Goal: Task Accomplishment & Management: Manage account settings

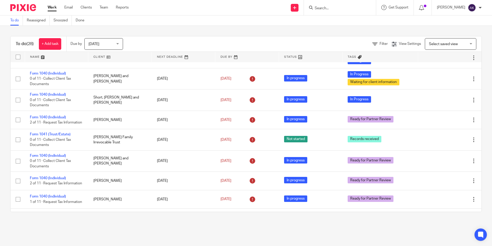
scroll to position [412, 0]
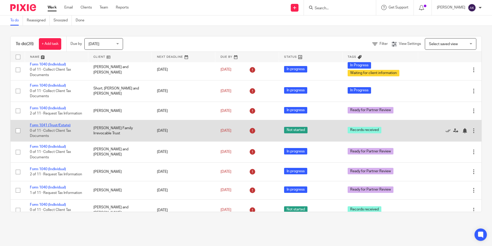
click at [64, 127] on link "Form 1041 (Trust/Estate)" at bounding box center [50, 125] width 41 height 4
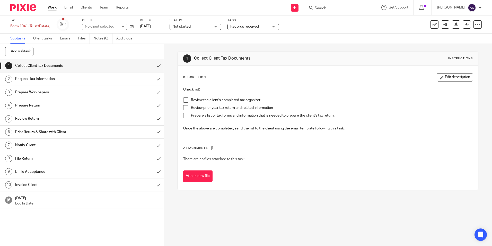
click at [257, 26] on span "Records received" at bounding box center [244, 27] width 29 height 4
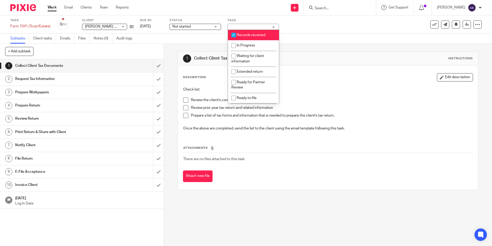
click at [253, 36] on span "Records received" at bounding box center [251, 35] width 29 height 4
checkbox input "false"
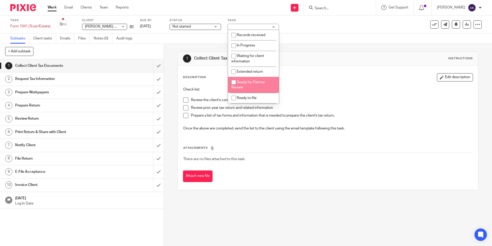
click at [251, 83] on span "Ready for Partner Review" at bounding box center [248, 84] width 34 height 9
checkbox input "true"
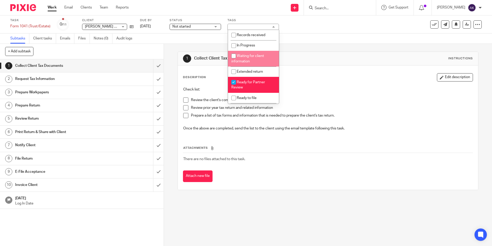
click at [214, 27] on div "Not started Not started" at bounding box center [195, 27] width 51 height 6
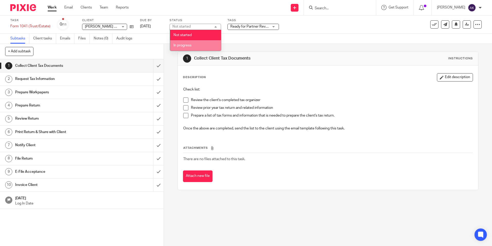
click at [210, 44] on li "In progress" at bounding box center [195, 45] width 51 height 11
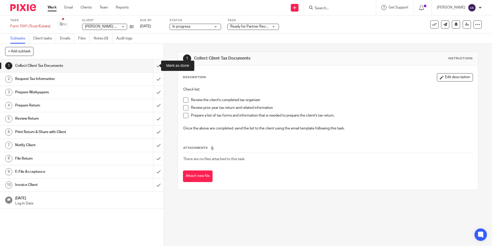
click at [151, 67] on input "submit" at bounding box center [82, 65] width 164 height 13
click at [151, 105] on input "submit" at bounding box center [82, 105] width 164 height 13
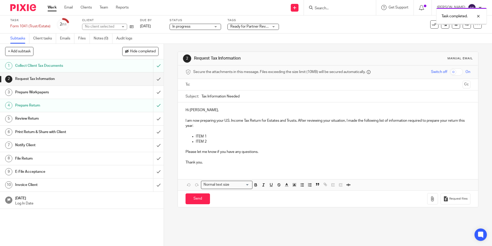
click at [54, 10] on link "Work" at bounding box center [52, 7] width 9 height 5
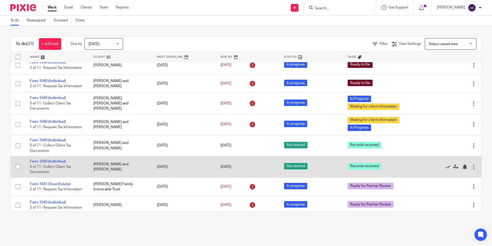
scroll to position [366, 0]
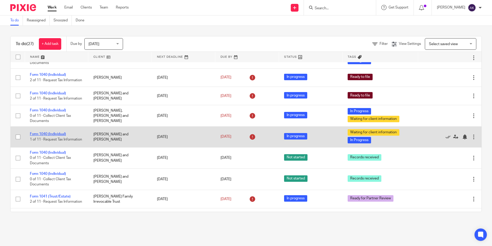
click at [59, 136] on link "Form 1040 (Individual)" at bounding box center [48, 134] width 36 height 4
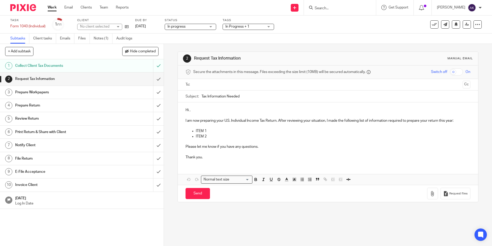
click at [234, 28] on span "In Progress + 1" at bounding box center [237, 27] width 24 height 4
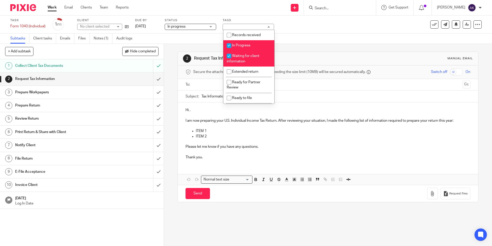
click at [244, 57] on span "Waiting for client information" at bounding box center [243, 58] width 33 height 9
checkbox input "false"
click at [54, 12] on div "Work Email Clients Team Reports Work Email Clients Team Reports Settings" at bounding box center [89, 7] width 94 height 15
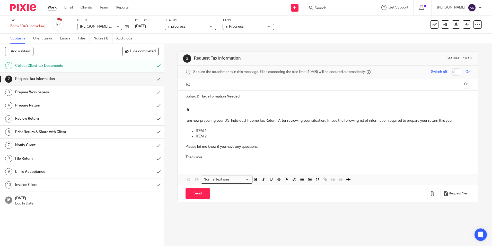
click at [53, 7] on link "Work" at bounding box center [52, 7] width 9 height 5
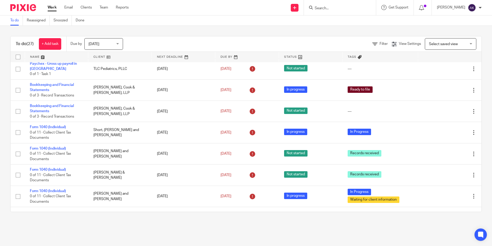
scroll to position [109, 0]
